Goal: Task Accomplishment & Management: Use online tool/utility

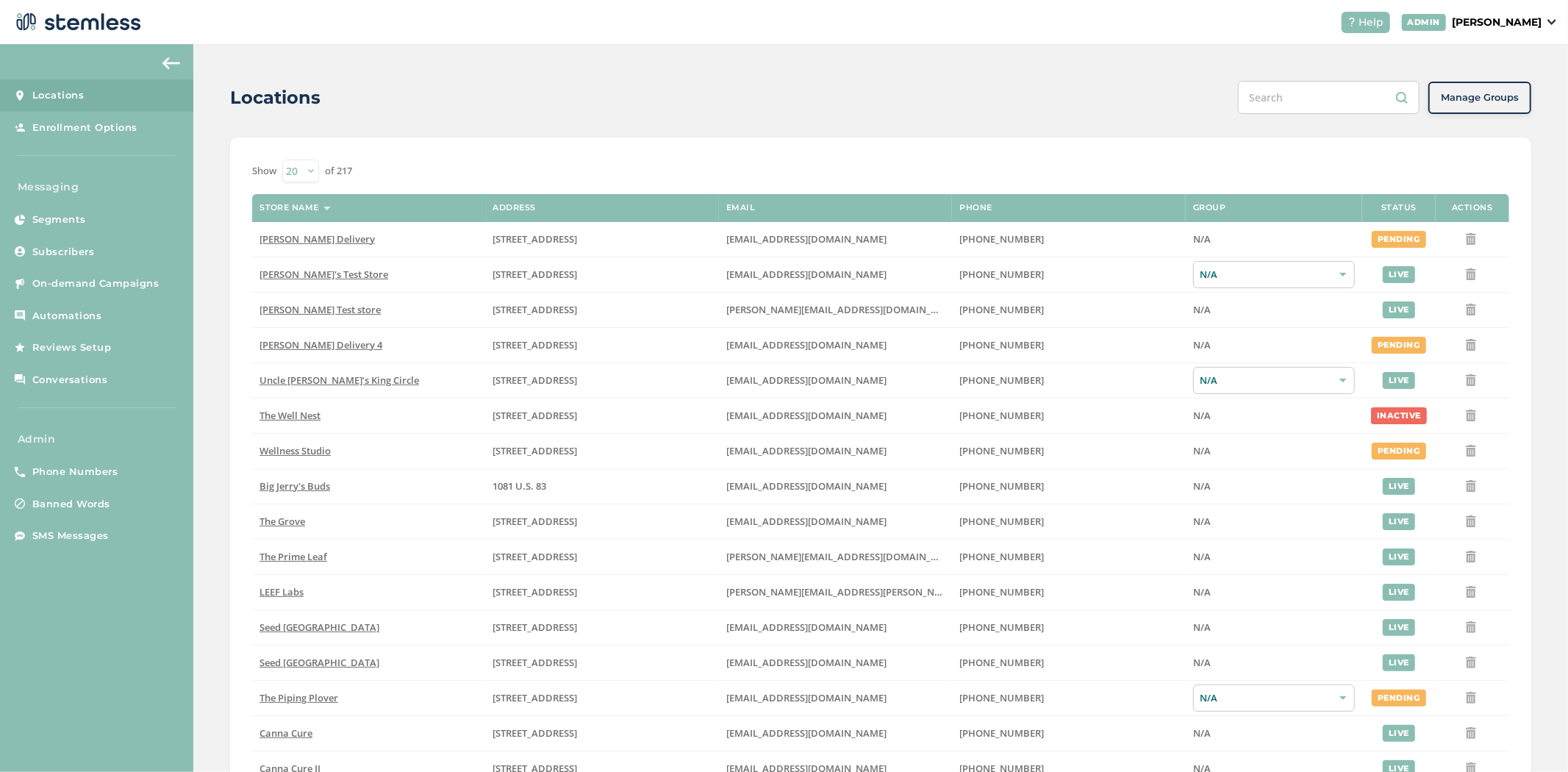
click at [1517, 19] on p "[PERSON_NAME]" at bounding box center [1497, 22] width 90 height 15
click at [1511, 101] on span "Impersonate" at bounding box center [1504, 106] width 72 height 15
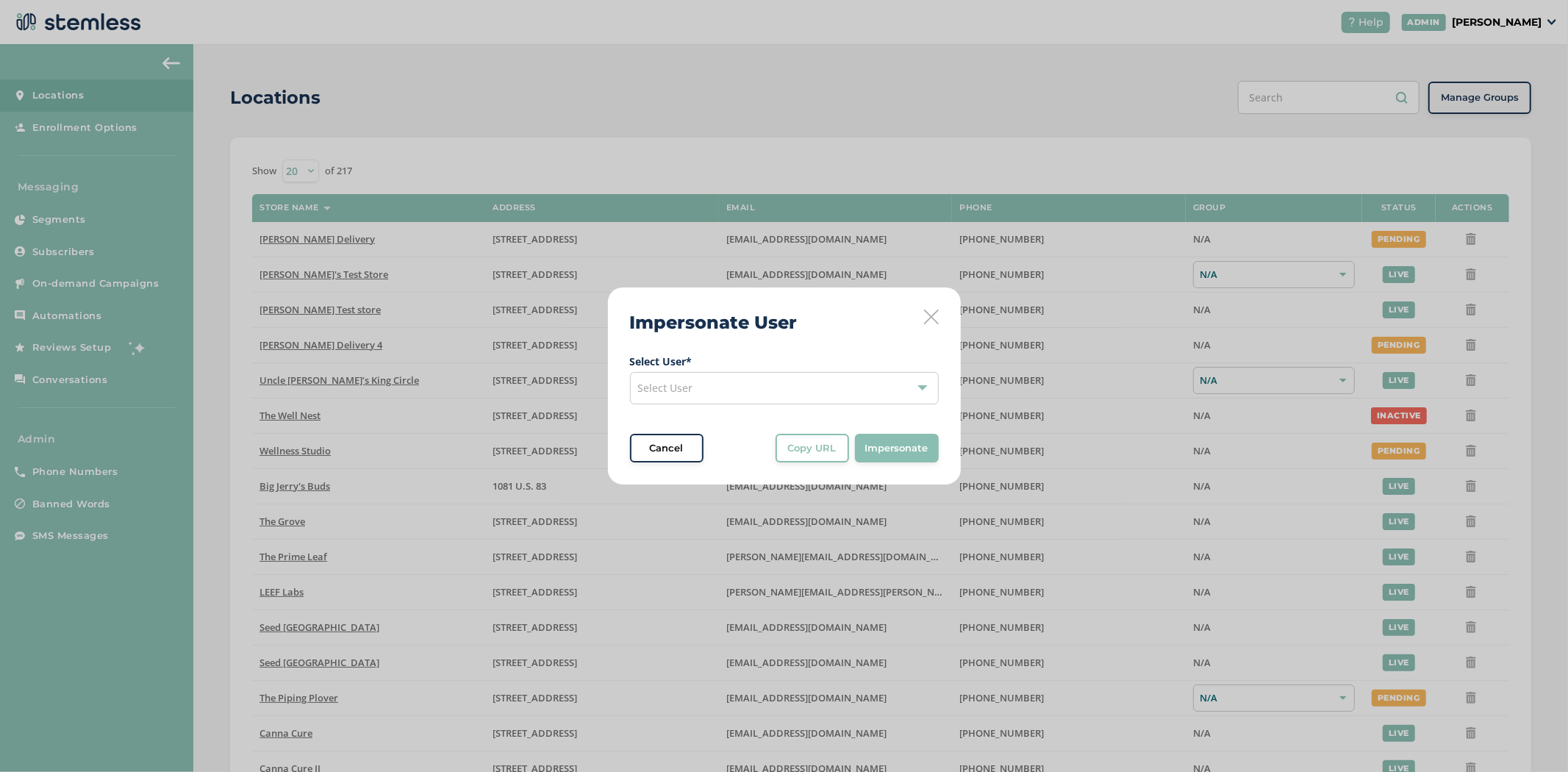
click at [770, 410] on span "Select User * Select User Cancel Copy URL Copy URL to clipboard, then paste it …" at bounding box center [784, 408] width 309 height 110
click at [753, 388] on div "Select User" at bounding box center [784, 388] width 309 height 32
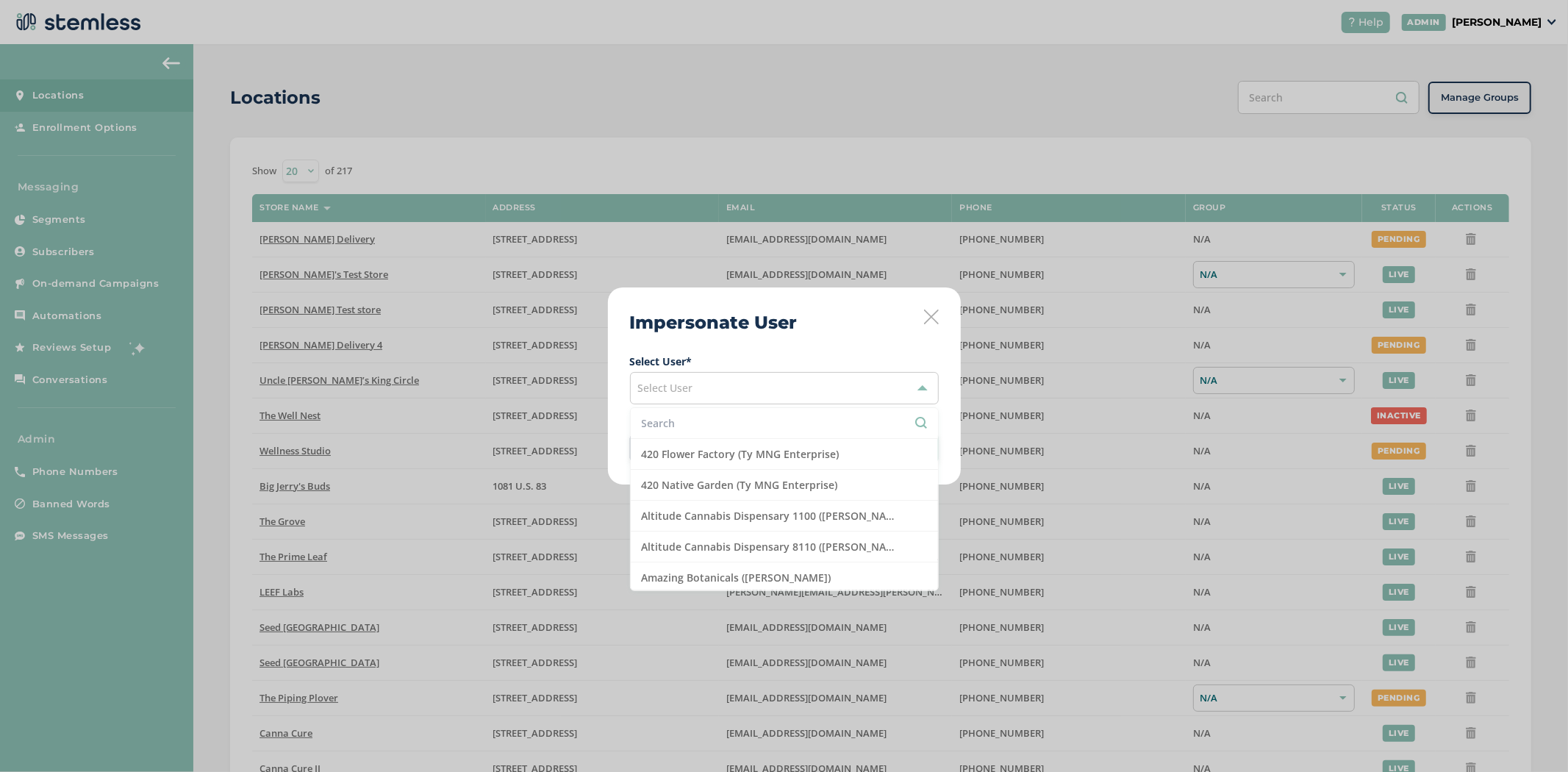
click at [717, 416] on input "text" at bounding box center [784, 422] width 285 height 15
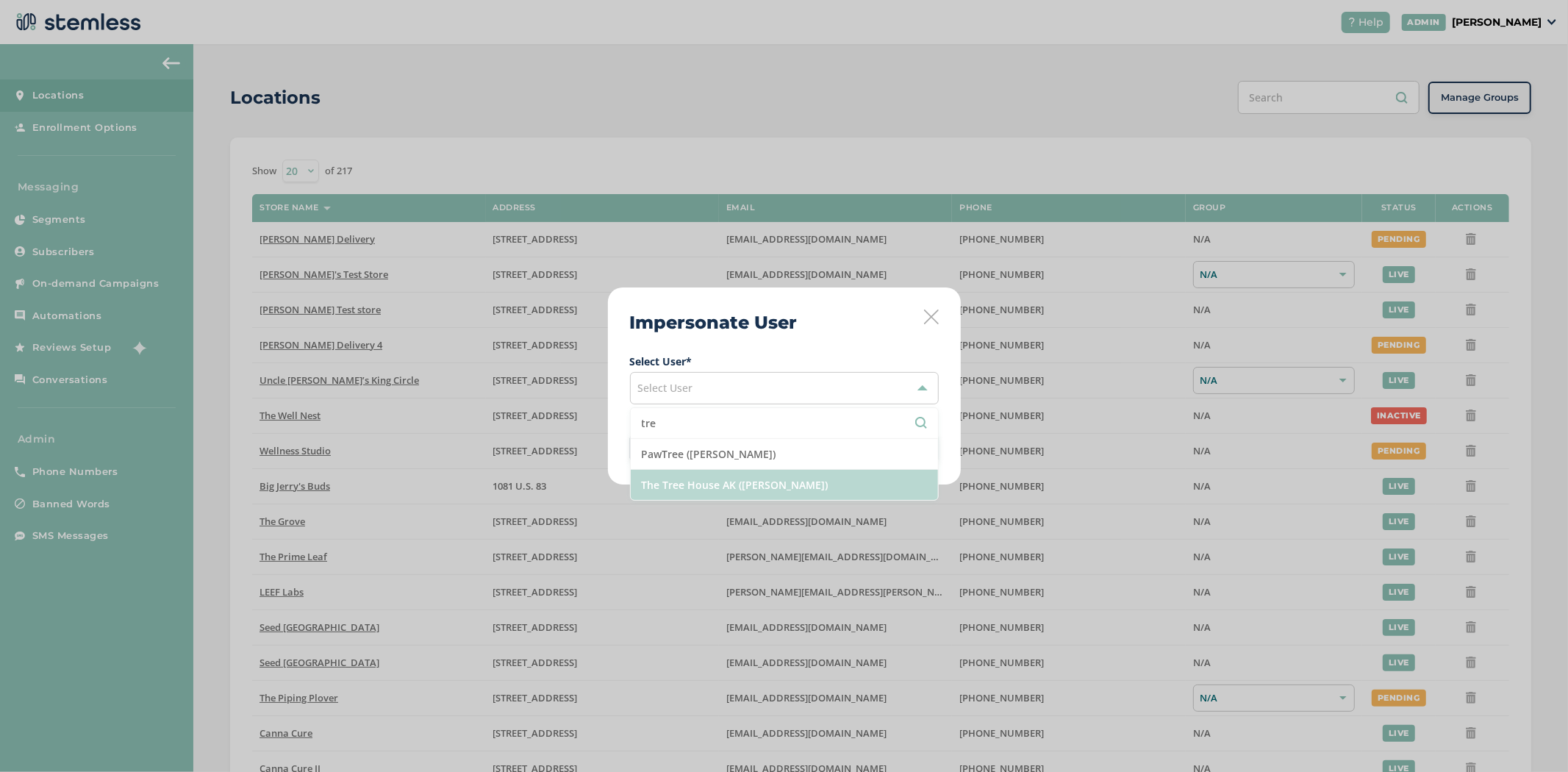
type input "tre"
click at [739, 495] on li "The Tree House AK ([PERSON_NAME])" at bounding box center [784, 485] width 307 height 30
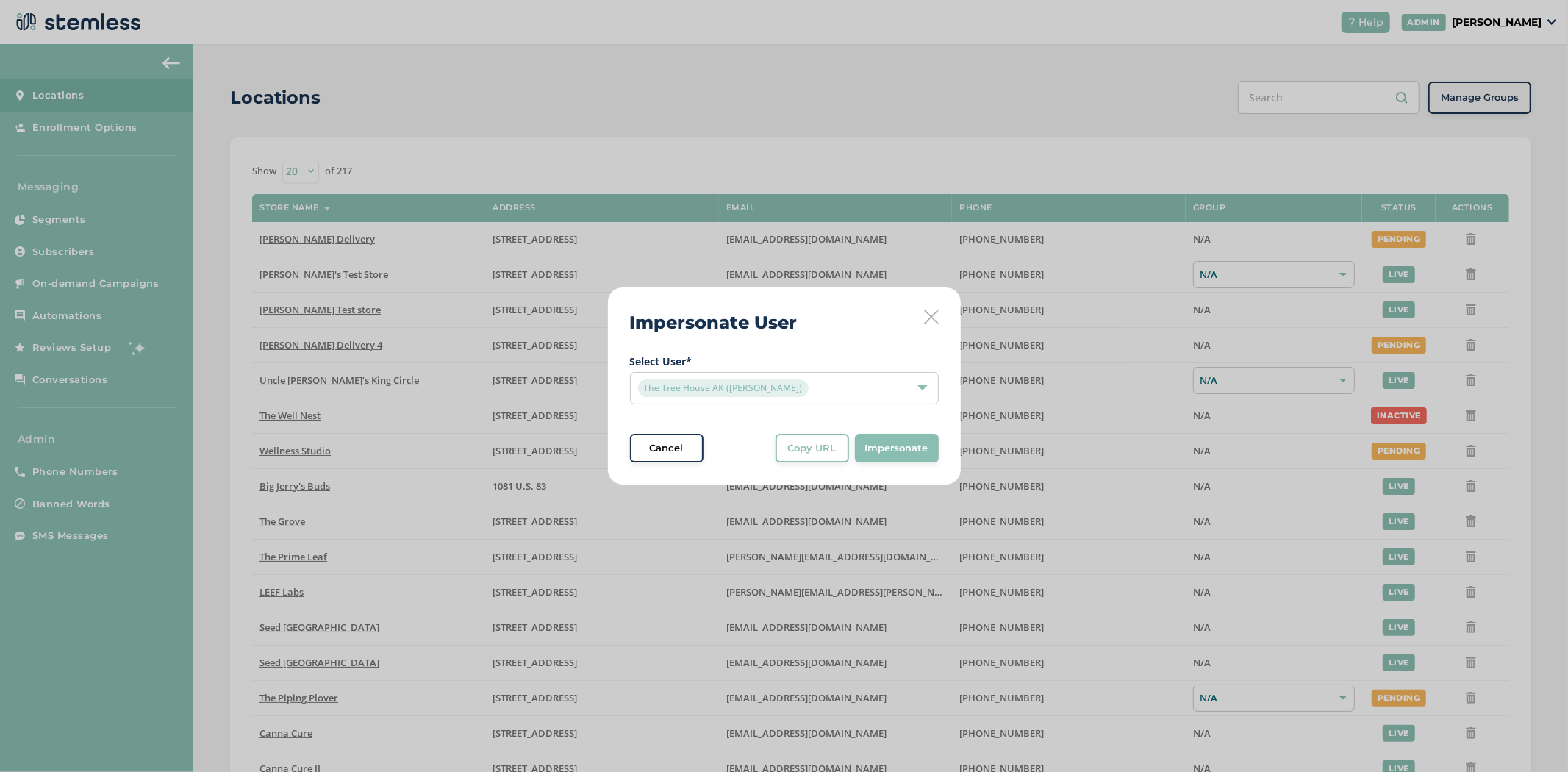
click at [873, 445] on span "Impersonate" at bounding box center [897, 448] width 63 height 15
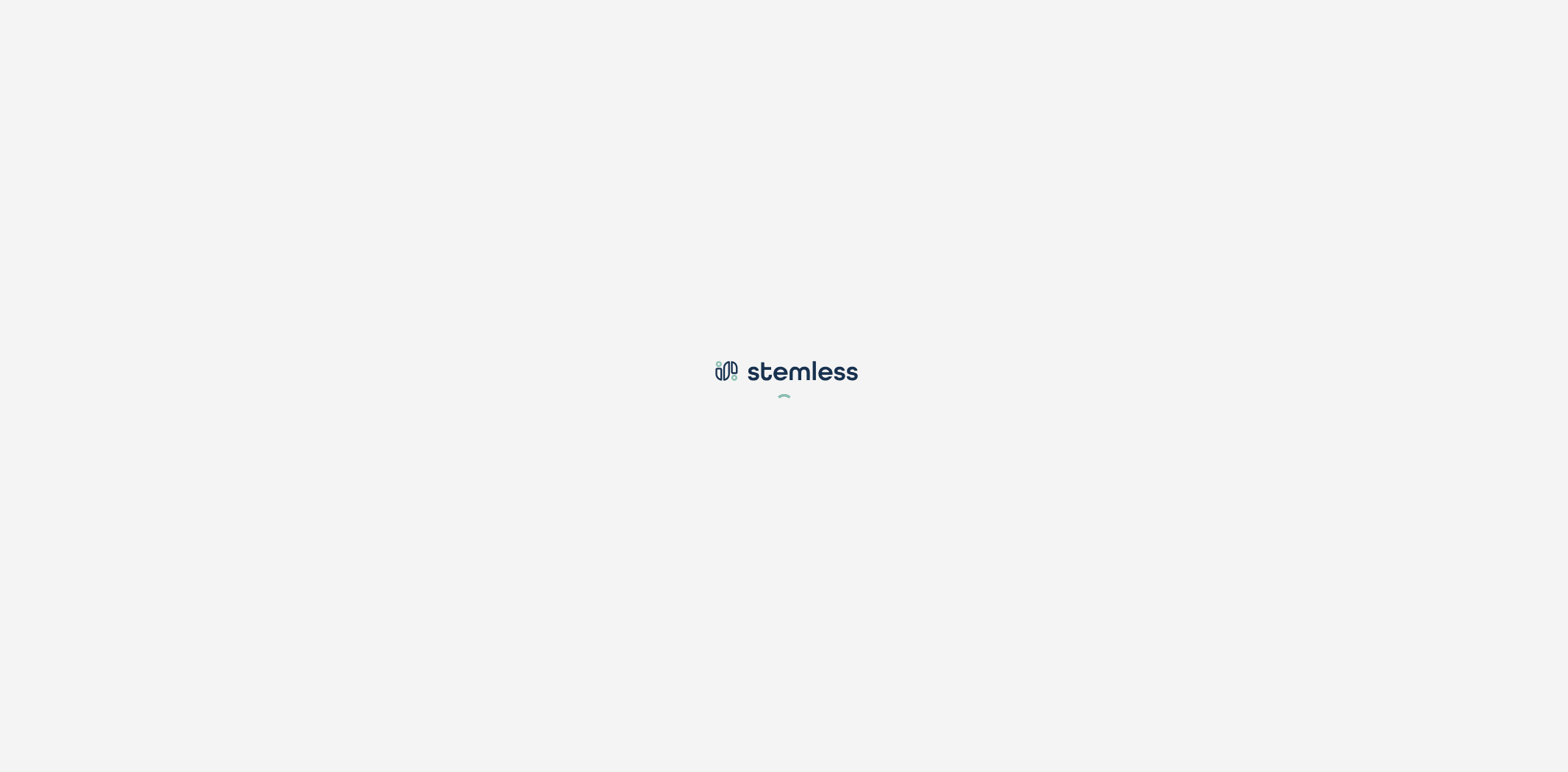
type input "[PERSON_NAME][EMAIL_ADDRESS][DOMAIN_NAME]"
